Goal: Transaction & Acquisition: Purchase product/service

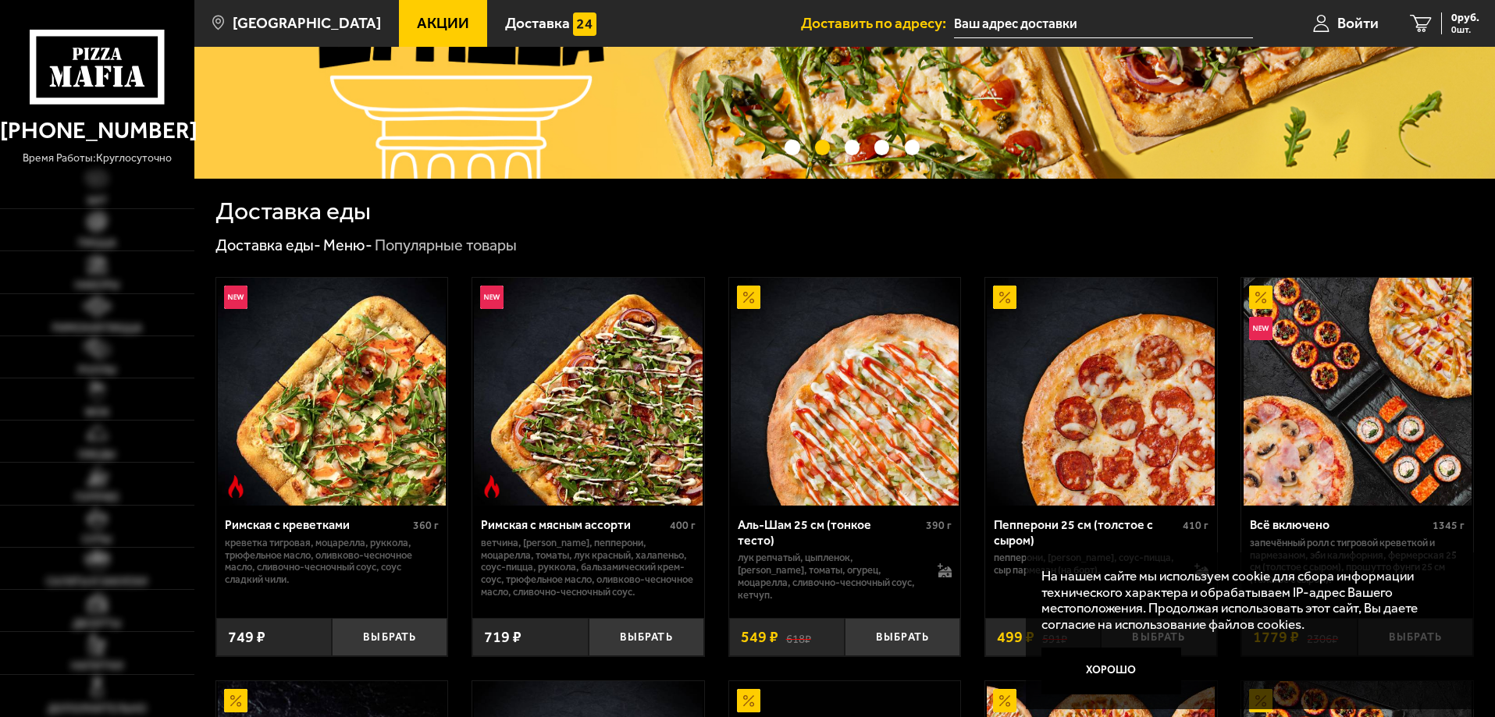
scroll to position [390, 0]
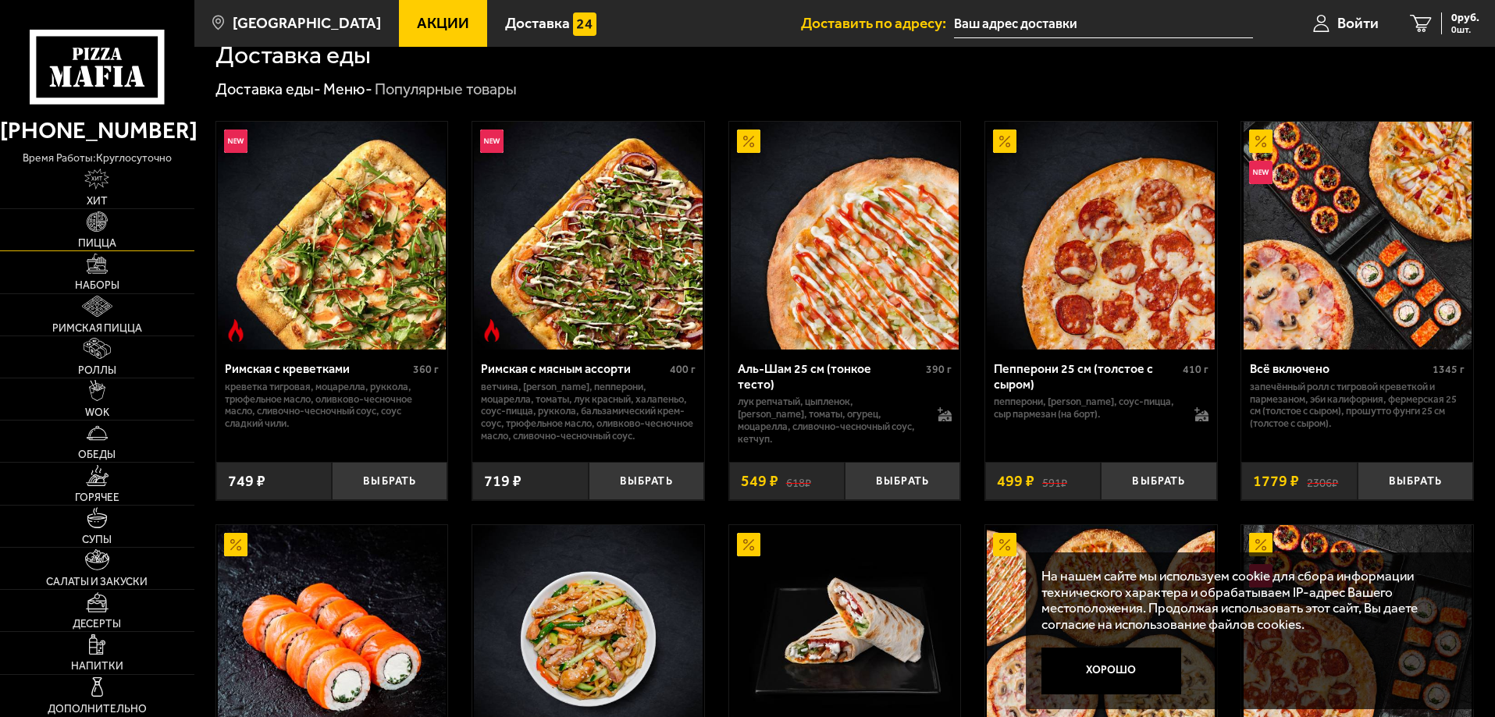
click at [112, 244] on span "Пицца" at bounding box center [97, 243] width 38 height 11
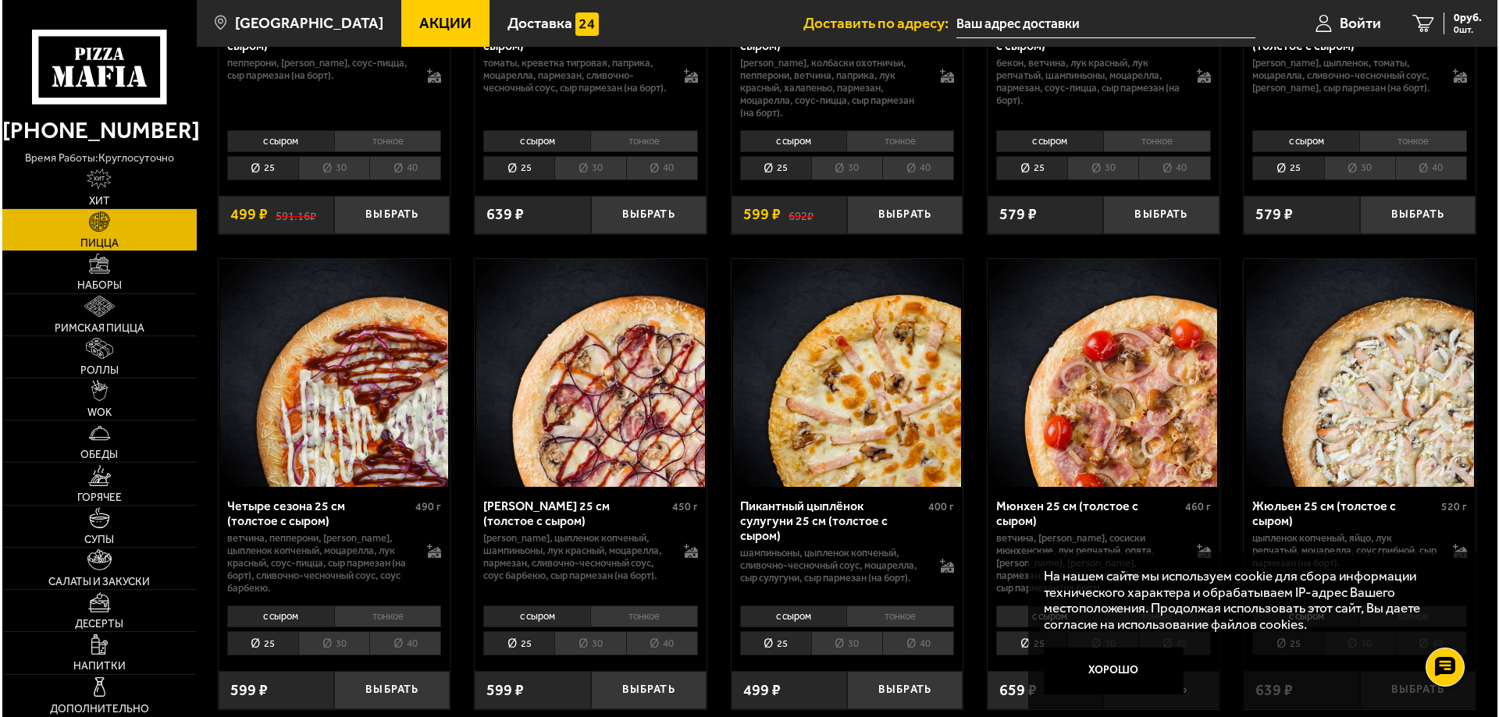
scroll to position [2108, 0]
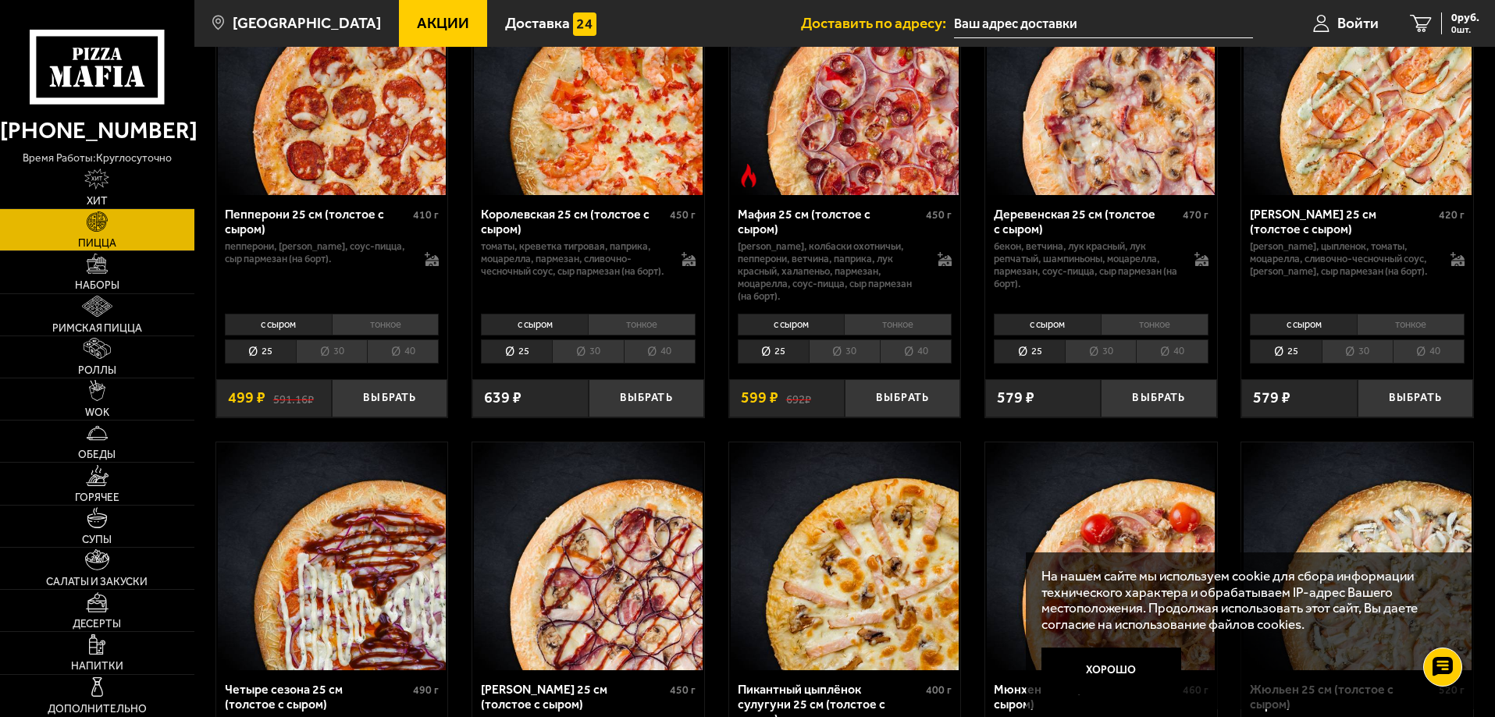
click at [340, 224] on div "Пепперони 25 см (толстое с сыром)" at bounding box center [317, 222] width 185 height 30
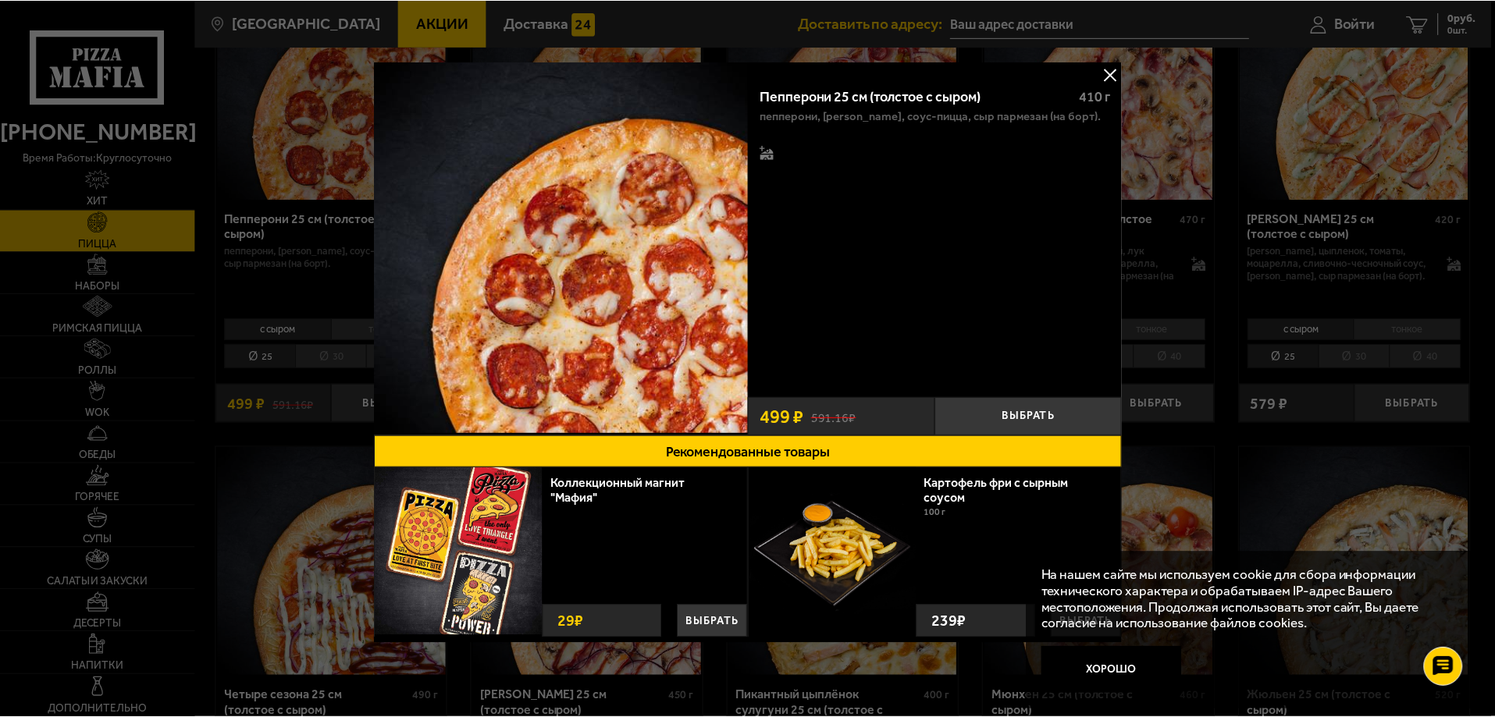
scroll to position [5, 0]
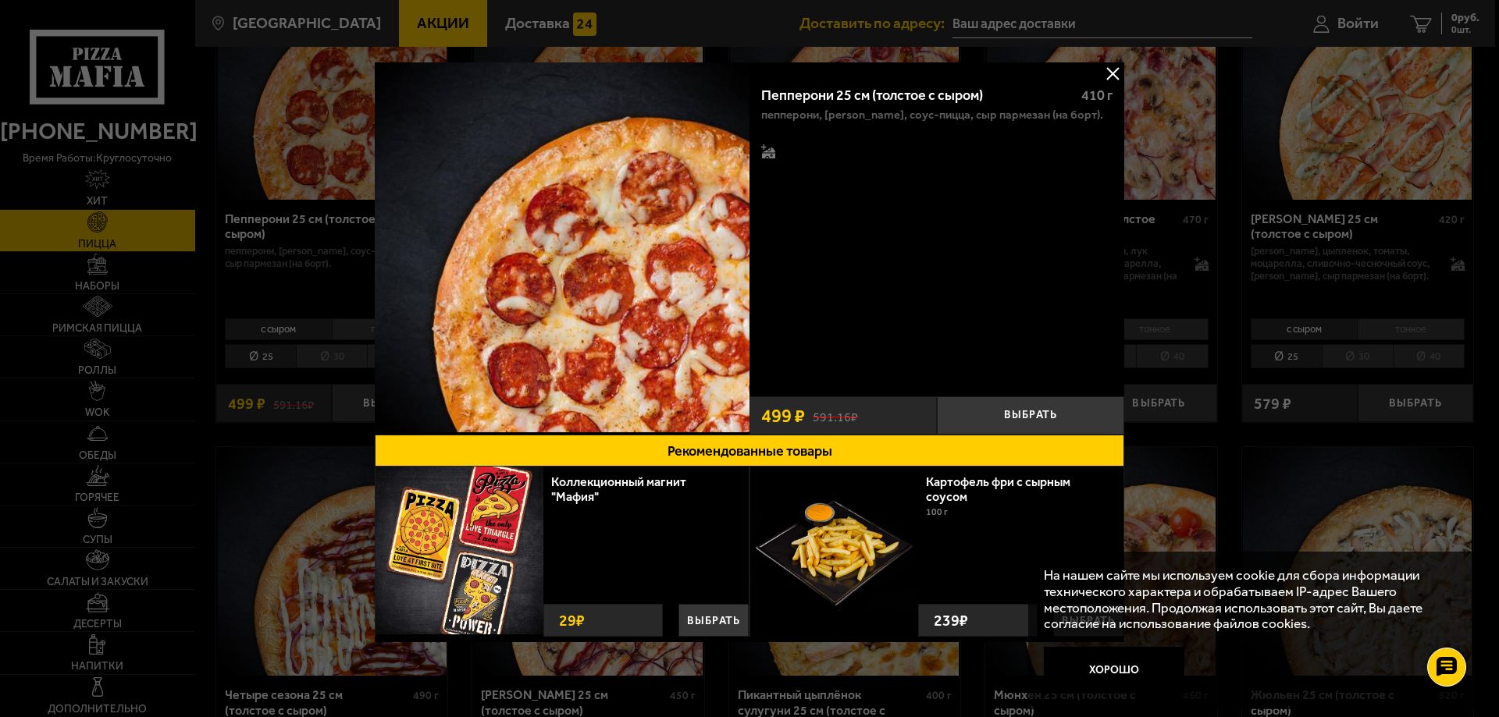
click at [1103, 79] on button at bounding box center [1112, 73] width 23 height 23
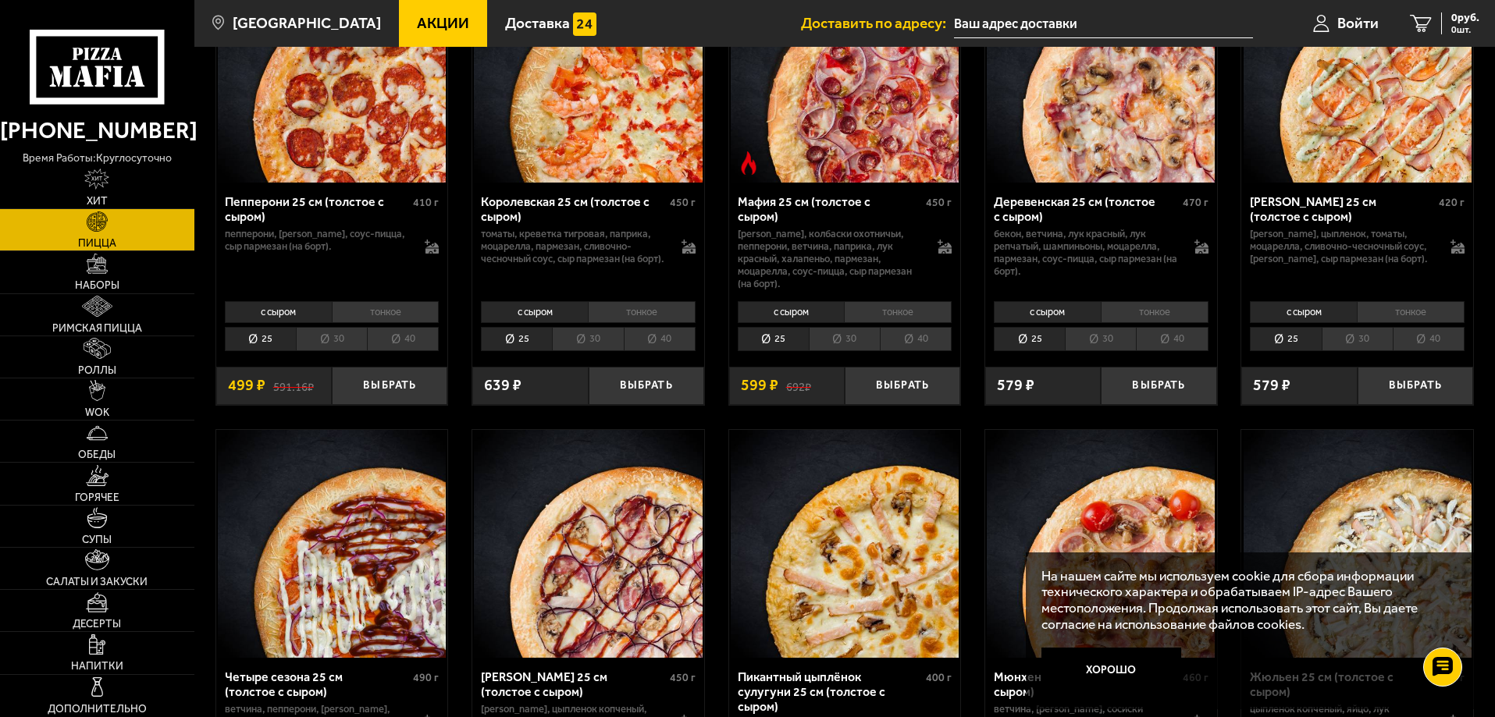
scroll to position [1952, 0]
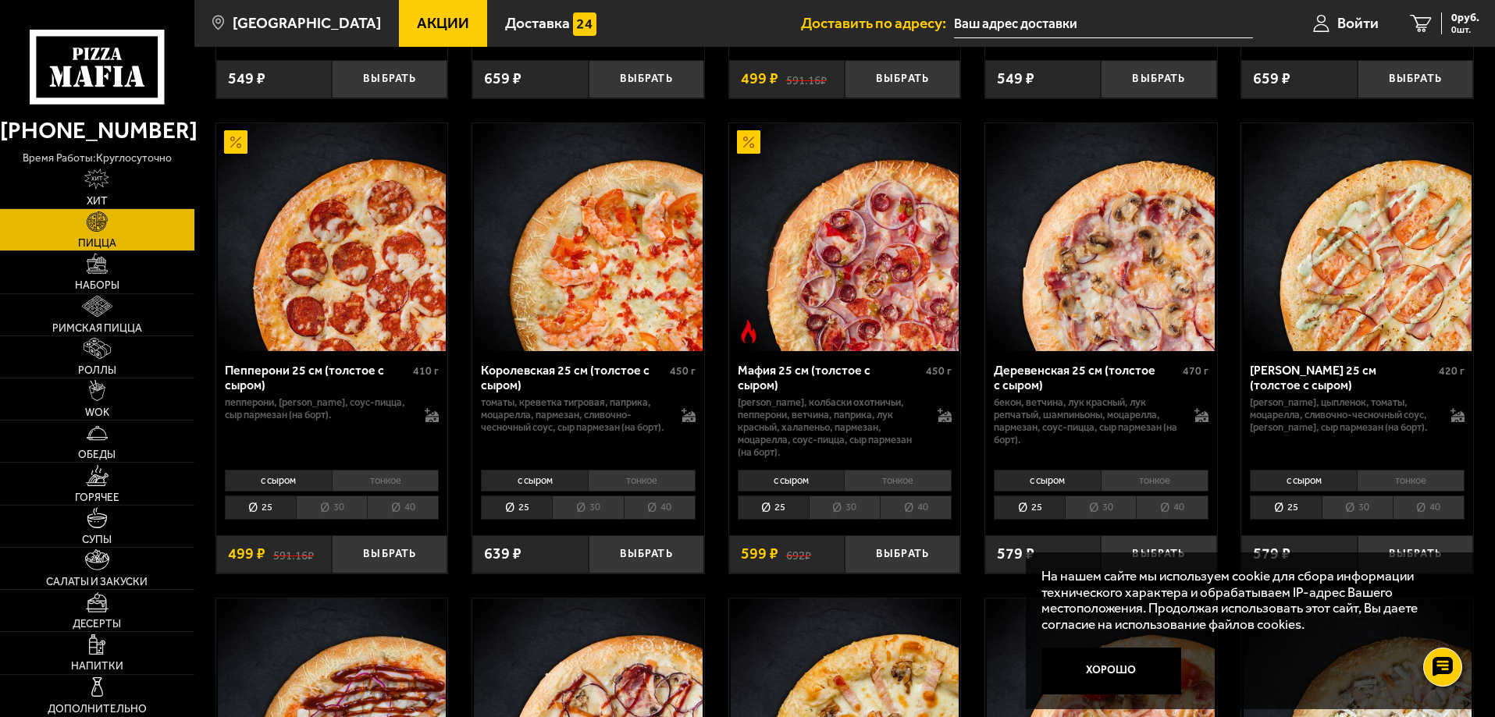
click at [397, 514] on li "40" at bounding box center [403, 508] width 72 height 24
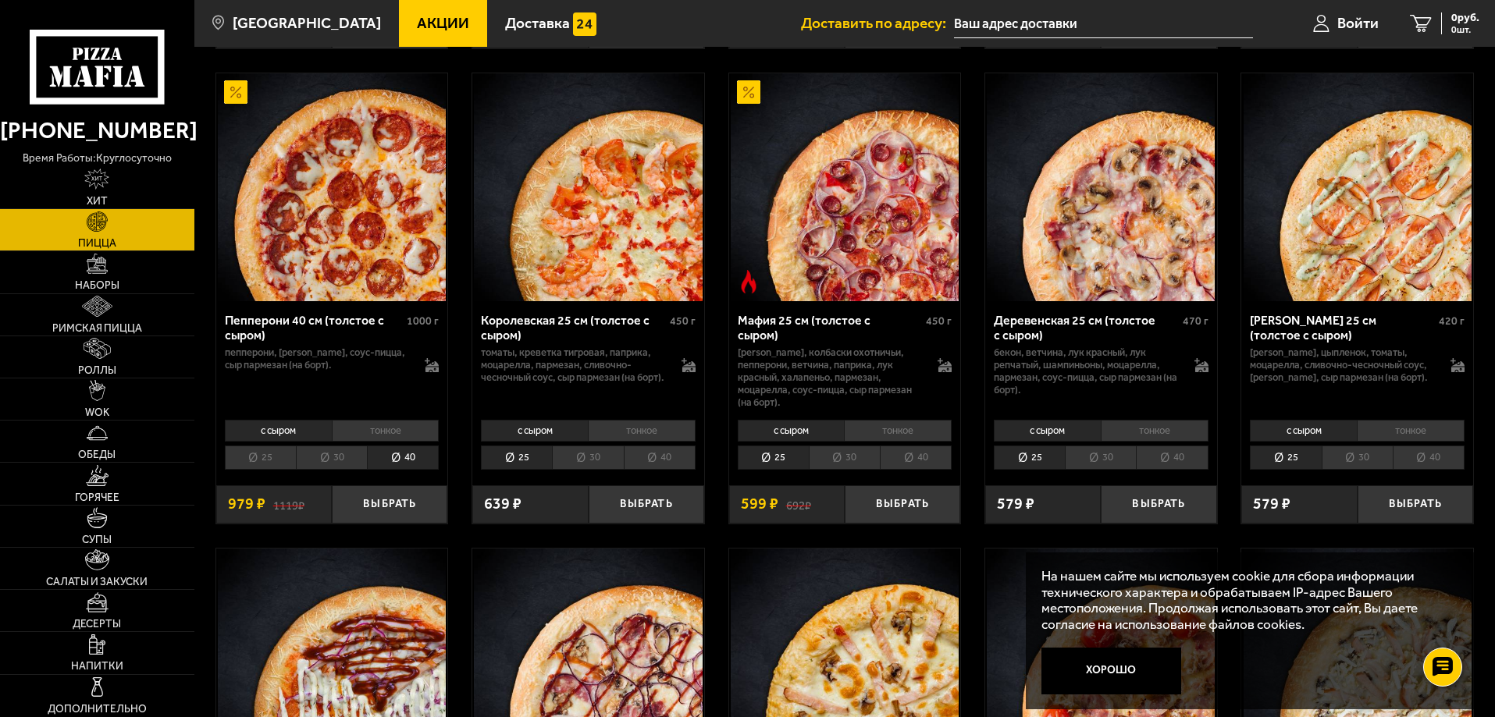
scroll to position [2030, 0]
